Goal: Browse casually

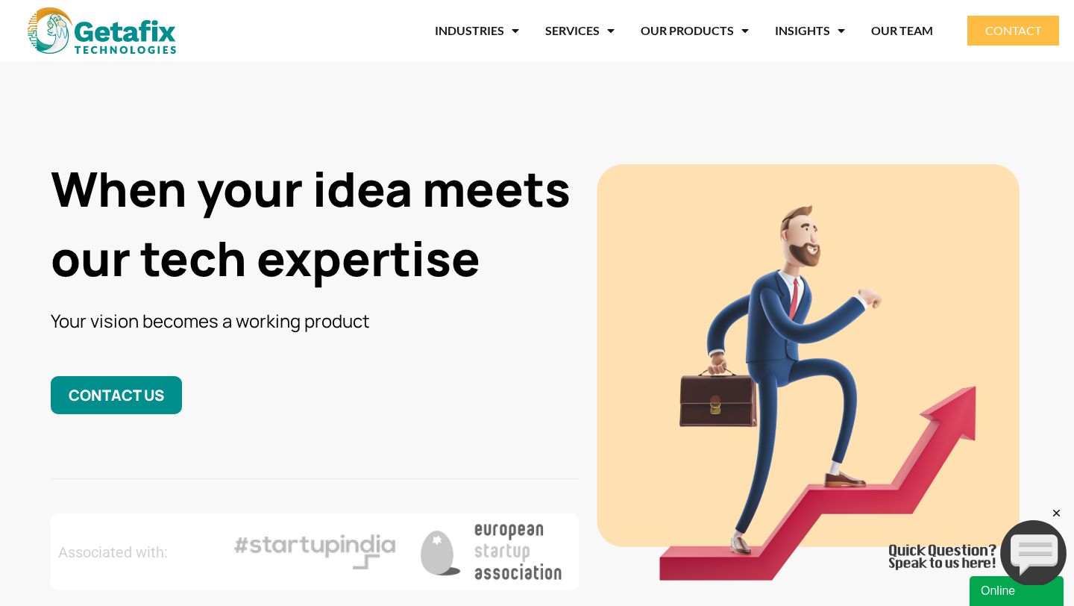
click at [480, 181] on h1 "When your idea meets our tech expertise" at bounding box center [315, 223] width 529 height 139
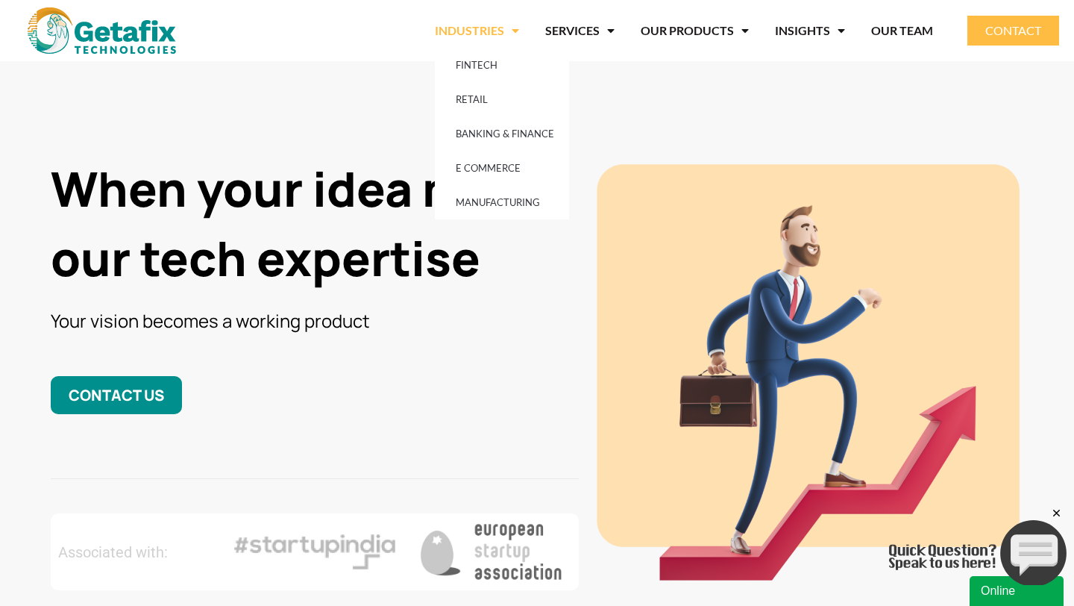
click at [511, 31] on span "Menu" at bounding box center [511, 30] width 15 height 27
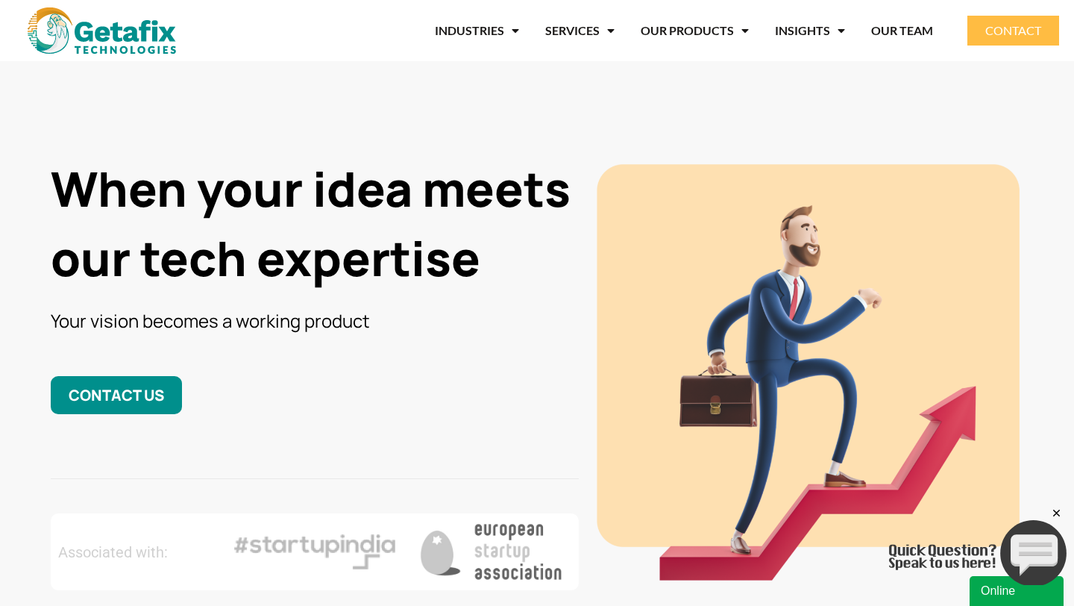
click at [125, 43] on img at bounding box center [102, 30] width 148 height 46
